Goal: Transaction & Acquisition: Subscribe to service/newsletter

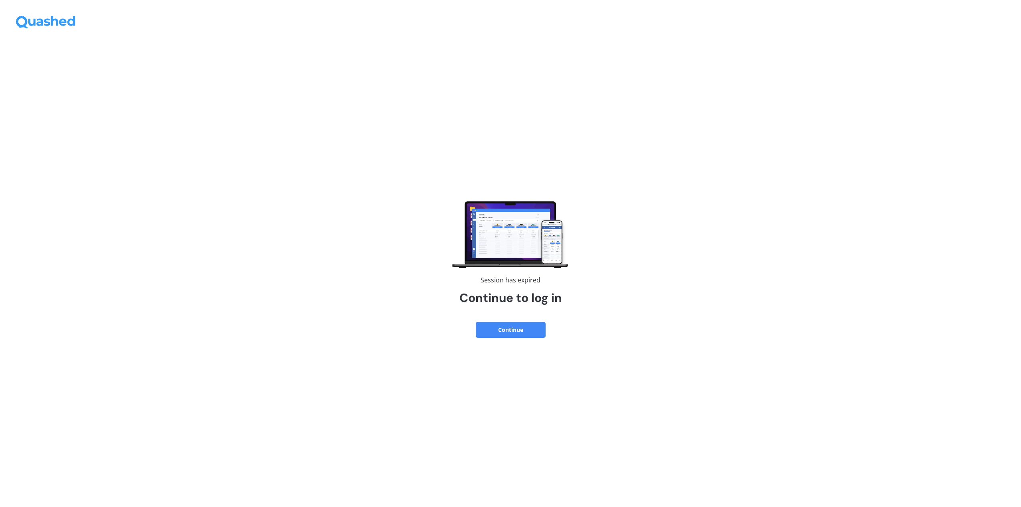
click at [499, 332] on button "Continue" at bounding box center [511, 330] width 70 height 16
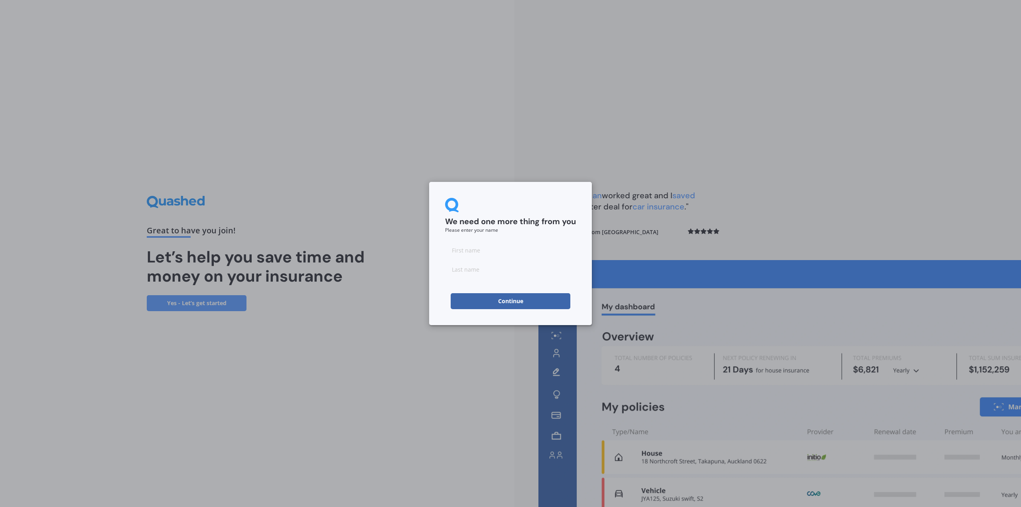
click at [478, 253] on input at bounding box center [510, 250] width 131 height 16
type input "Jeremy"
type input "Jones"
click at [507, 299] on button "Continue" at bounding box center [511, 301] width 120 height 16
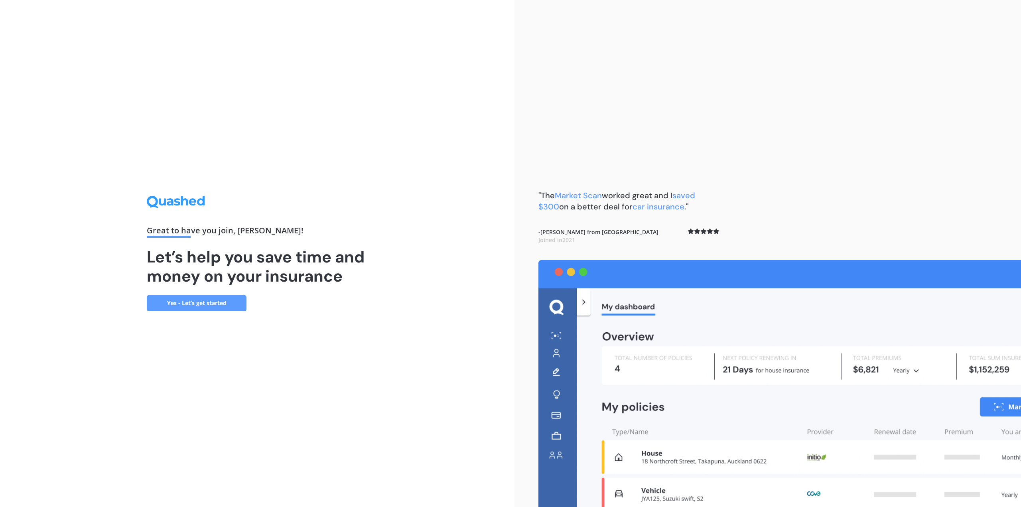
click at [199, 302] on link "Yes - Let’s get started" at bounding box center [197, 303] width 100 height 16
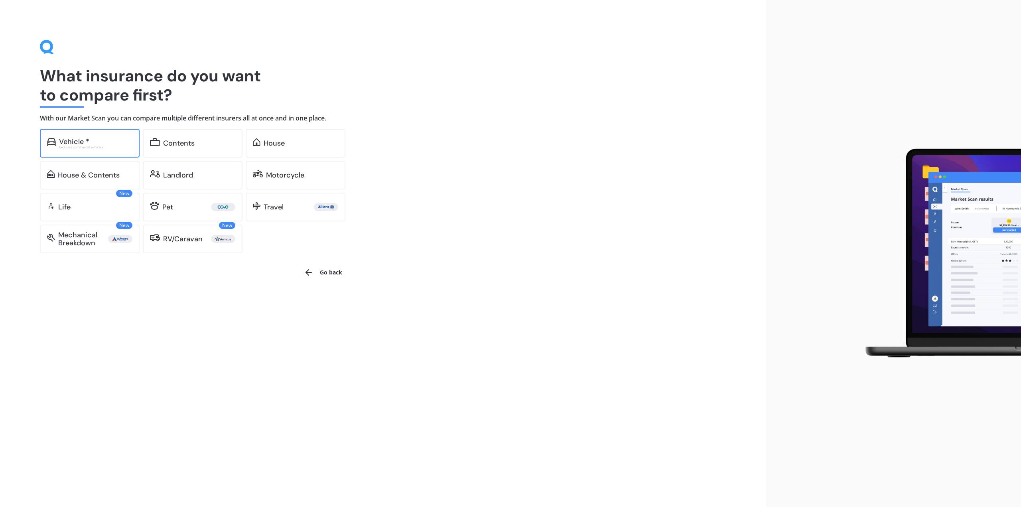
click at [80, 142] on div "Vehicle *" at bounding box center [74, 142] width 30 height 8
